Goal: Task Accomplishment & Management: Use online tool/utility

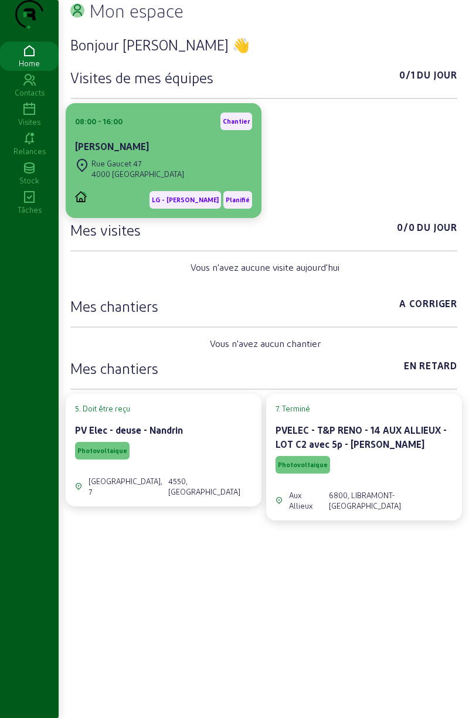
click at [145, 153] on div "[PERSON_NAME]" at bounding box center [163, 146] width 177 height 14
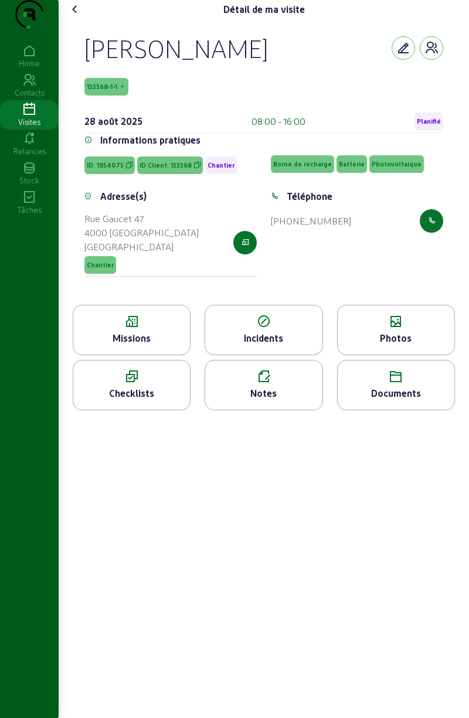
click at [143, 384] on icon at bounding box center [131, 377] width 117 height 14
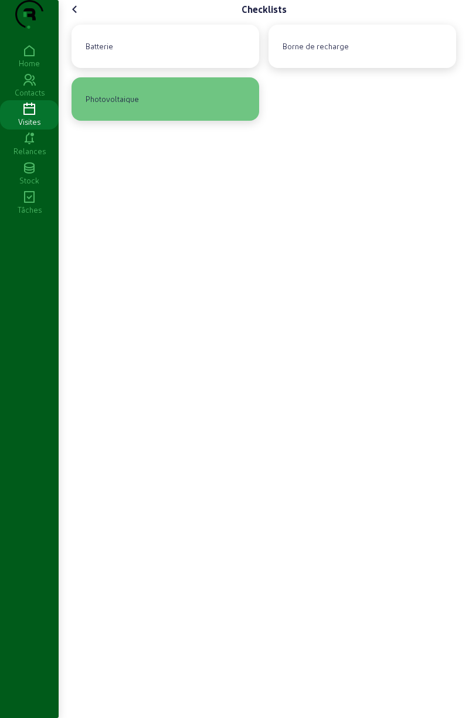
click at [130, 109] on div "Photovoltaique" at bounding box center [112, 99] width 63 height 20
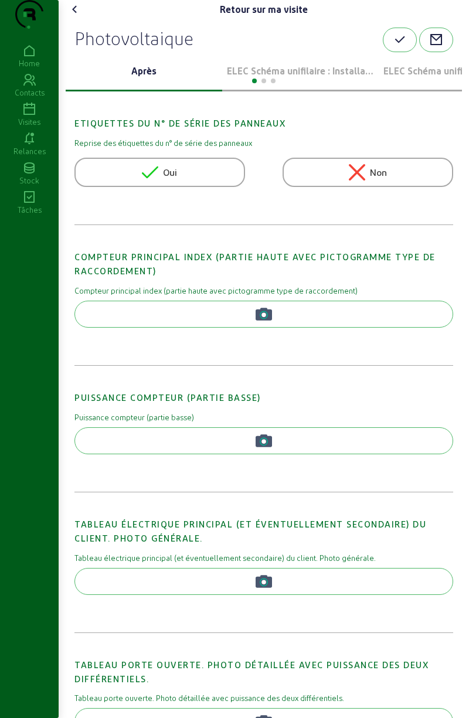
click at [274, 78] on p "ELEC Schéma unifilaire : Installation 1" at bounding box center [300, 71] width 147 height 14
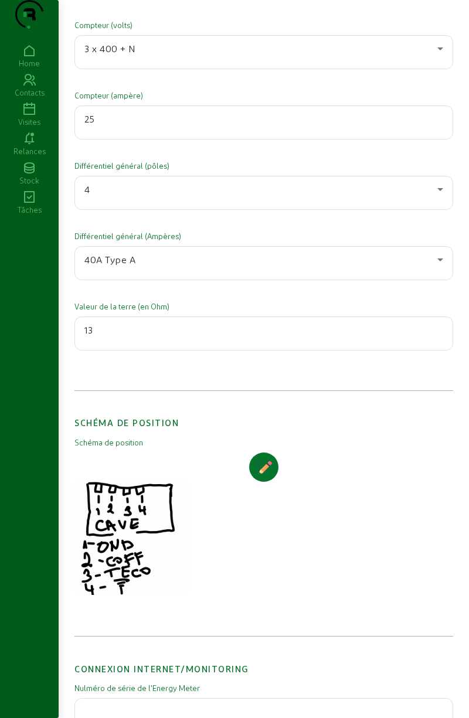
scroll to position [2237, 0]
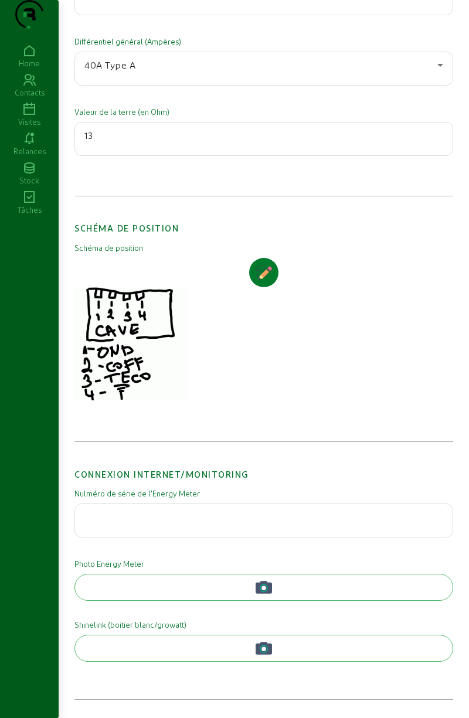
click at [269, 277] on icon "button" at bounding box center [263, 272] width 16 height 16
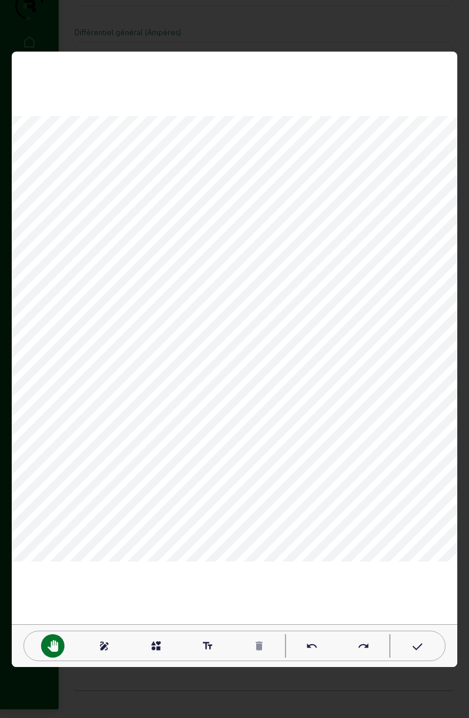
click at [206, 647] on mat-icon "text_fields" at bounding box center [208, 646] width 12 height 12
type textarea "onduleur batterie"
type textarea "compteur"
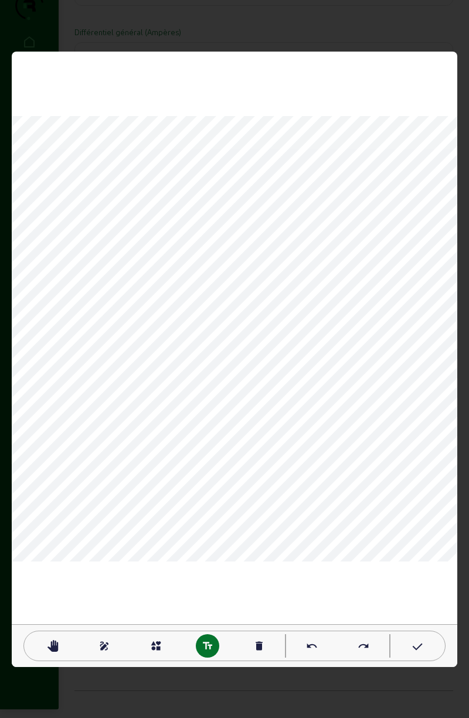
type textarea "TD"
type textarea "Terre"
type textarea "borne"
type textarea "E"
type textarea "cave"
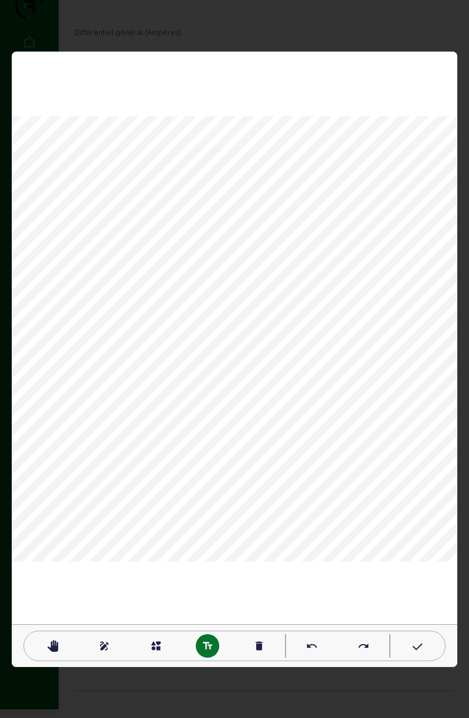
click at [152, 646] on mat-icon "interests" at bounding box center [156, 646] width 12 height 12
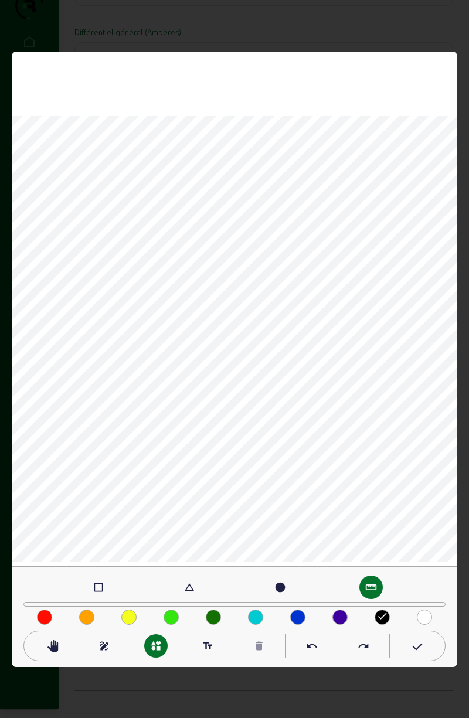
click at [107, 588] on div "check_box_outline_blank" at bounding box center [98, 586] width 23 height 23
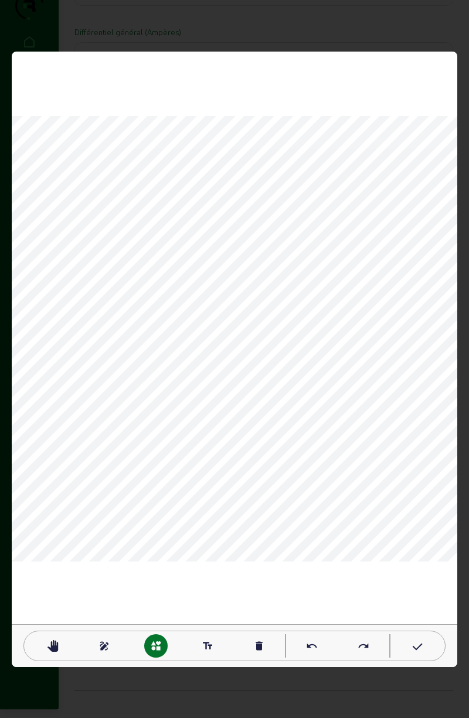
click at [267, 644] on div "delete" at bounding box center [258, 645] width 23 height 23
click at [264, 651] on mat-icon "delete" at bounding box center [259, 646] width 12 height 12
click at [59, 650] on div "pan_tool" at bounding box center [52, 645] width 23 height 23
click at [419, 646] on icon at bounding box center [416, 647] width 12 height 14
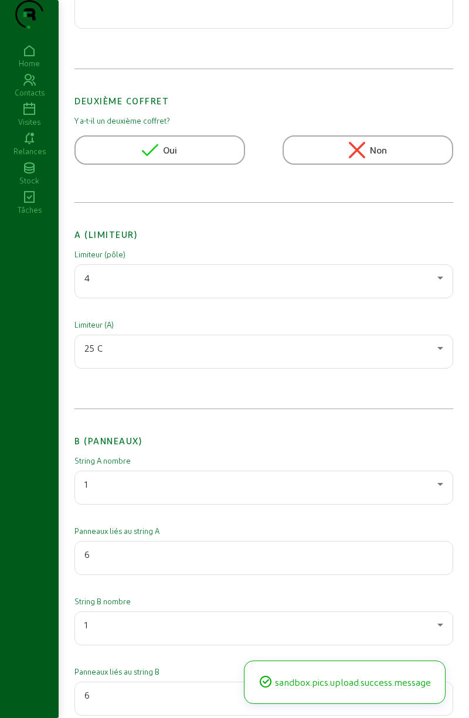
scroll to position [0, 0]
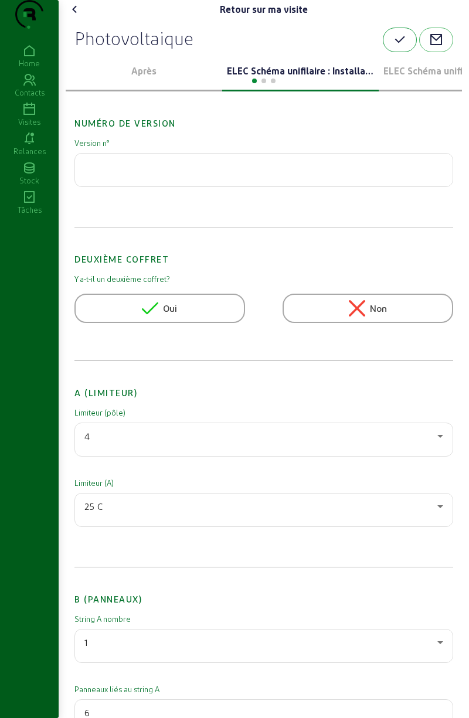
click at [389, 52] on button "button" at bounding box center [400, 40] width 34 height 25
click at [74, 19] on cam-font-icon at bounding box center [75, 9] width 19 height 19
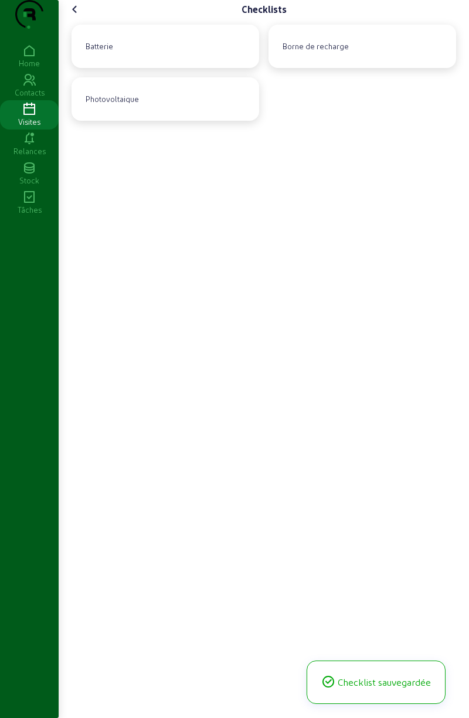
click at [81, 19] on cam-font-icon at bounding box center [75, 9] width 19 height 19
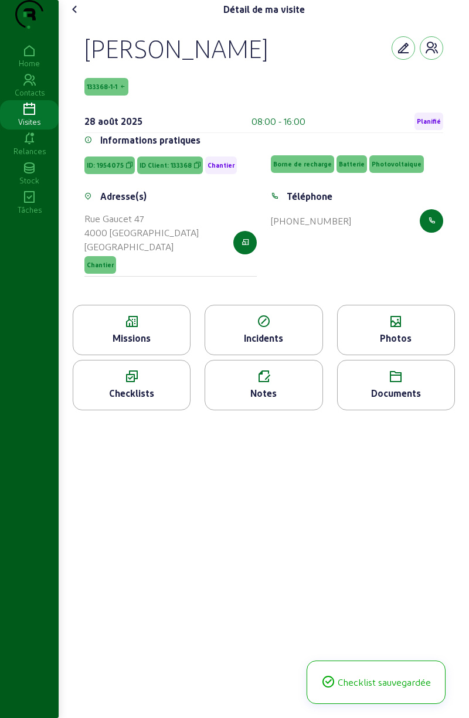
click at [401, 329] on icon at bounding box center [395, 322] width 117 height 14
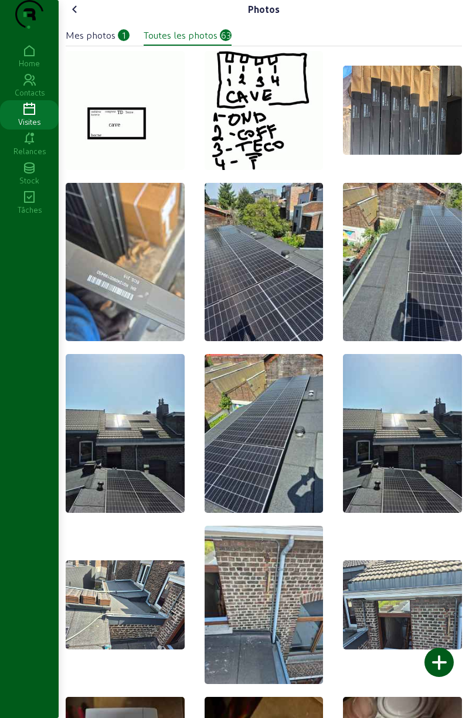
click at [443, 664] on div at bounding box center [438, 661] width 29 height 29
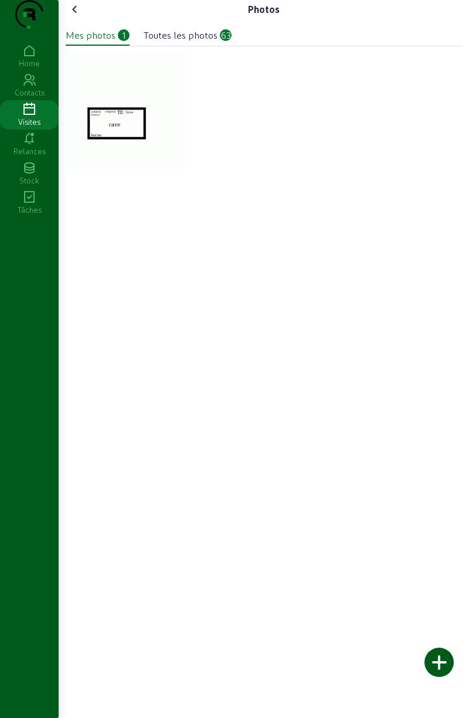
click at [445, 669] on div at bounding box center [438, 661] width 29 height 29
